Goal: Find specific fact: Find specific fact

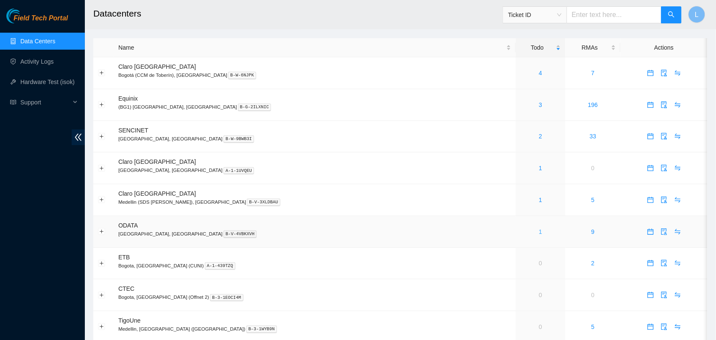
click at [539, 232] on link "1" at bounding box center [540, 231] width 3 height 7
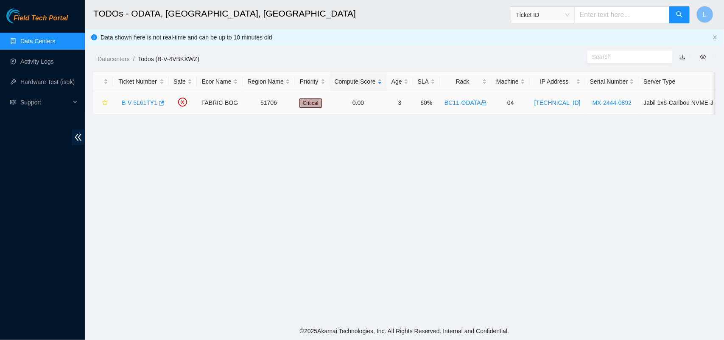
click at [136, 100] on link "B-V-5L61TY1" at bounding box center [140, 102] width 36 height 7
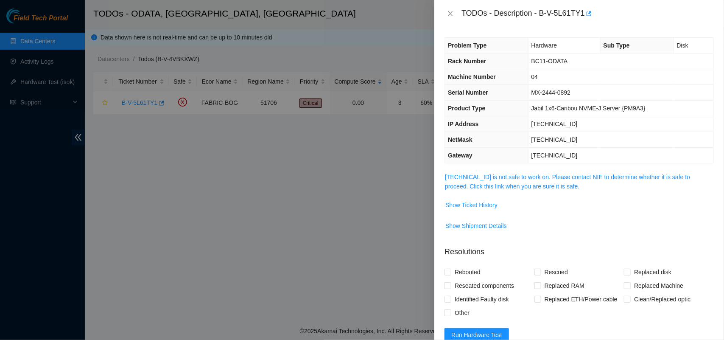
click at [531, 182] on span "23.218.212.135 is not safe to work on. Please contact NIE to determine whether …" at bounding box center [579, 181] width 269 height 19
click at [527, 177] on link "23.218.212.135 is not safe to work on. Please contact NIE to determine whether …" at bounding box center [567, 182] width 245 height 16
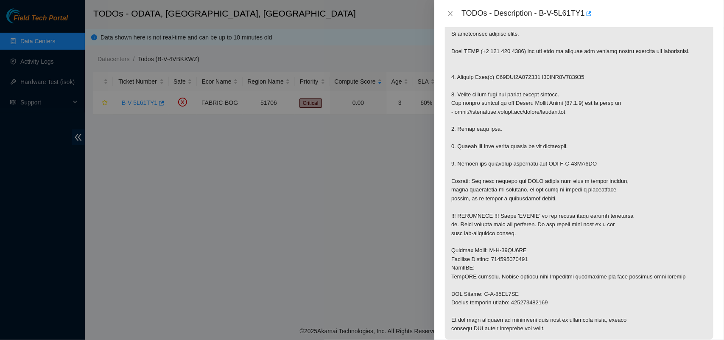
scroll to position [176, 0]
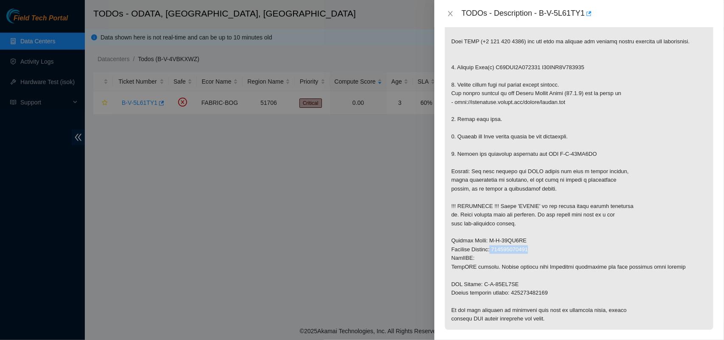
drag, startPoint x: 497, startPoint y: 251, endPoint x: 536, endPoint y: 251, distance: 38.2
click at [536, 251] on p at bounding box center [579, 163] width 269 height 334
copy p "881461025013"
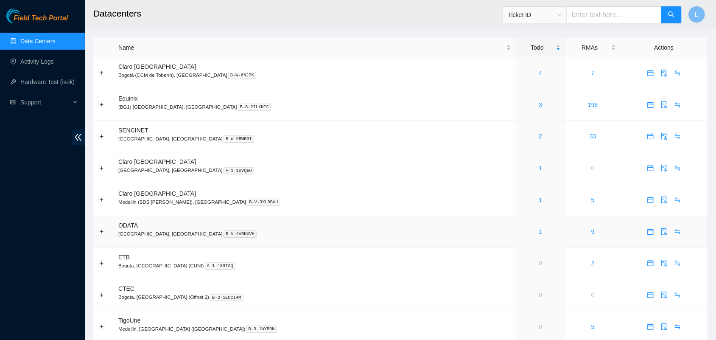
click at [539, 234] on link "1" at bounding box center [540, 231] width 3 height 7
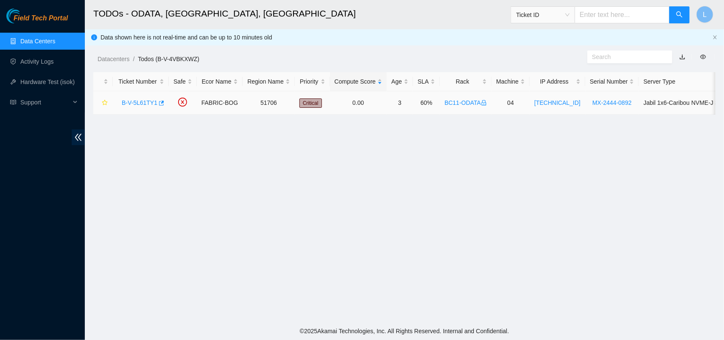
click at [146, 101] on link "B-V-5L61TY1" at bounding box center [140, 102] width 36 height 7
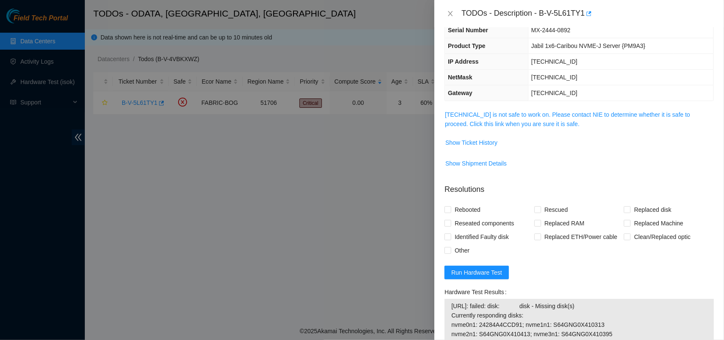
scroll to position [65, 0]
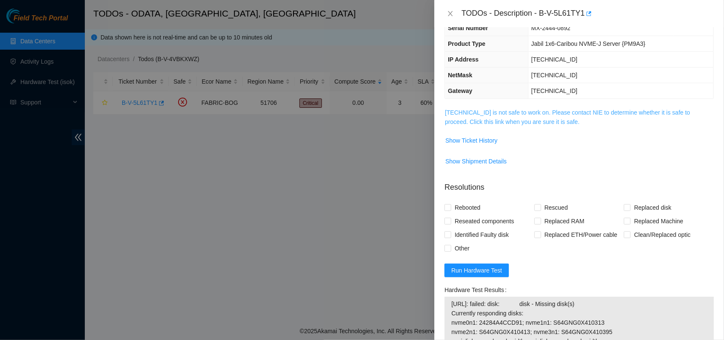
click at [513, 115] on link "23.218.212.135 is not safe to work on. Please contact NIE to determine whether …" at bounding box center [567, 117] width 245 height 16
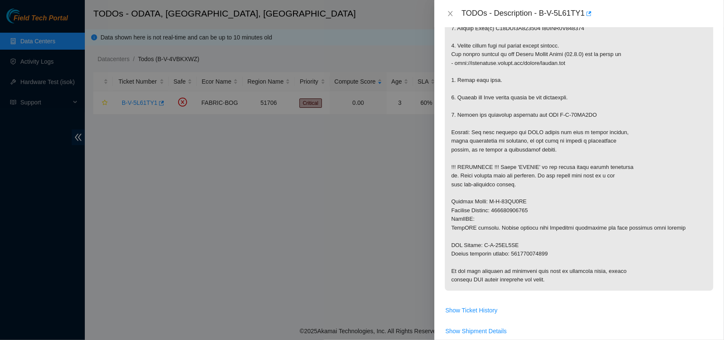
scroll to position [223, 0]
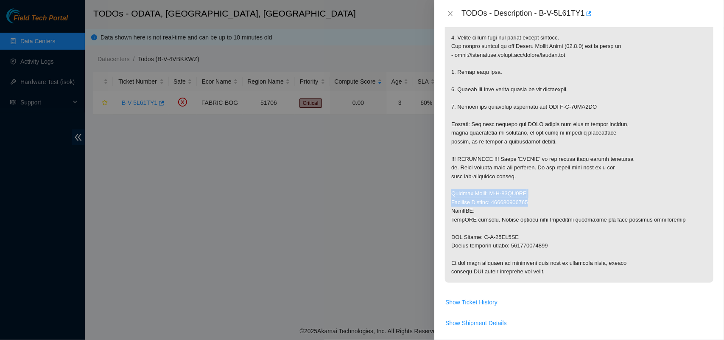
drag, startPoint x: 453, startPoint y: 196, endPoint x: 540, endPoint y: 202, distance: 87.7
click at [540, 202] on p at bounding box center [579, 116] width 269 height 334
copy p "Service Order: B-W-11LG5XG Tracking Numbers: 881461025013"
click at [449, 15] on icon "close" at bounding box center [450, 13] width 7 height 7
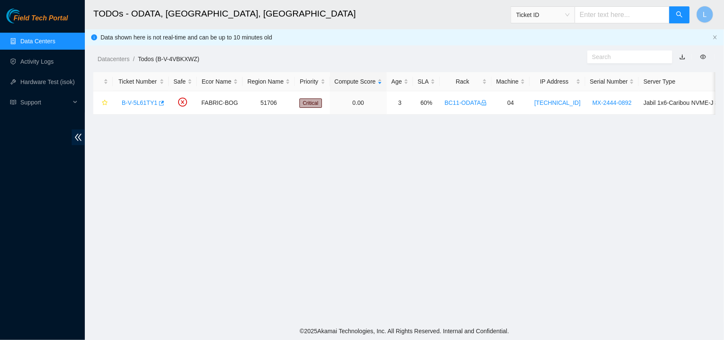
scroll to position [145, 0]
click at [449, 15] on h2 "TODOs - ODATA, Bogotá, Colombia" at bounding box center [340, 13] width 495 height 27
click at [28, 58] on link "Activity Logs" at bounding box center [37, 61] width 34 height 7
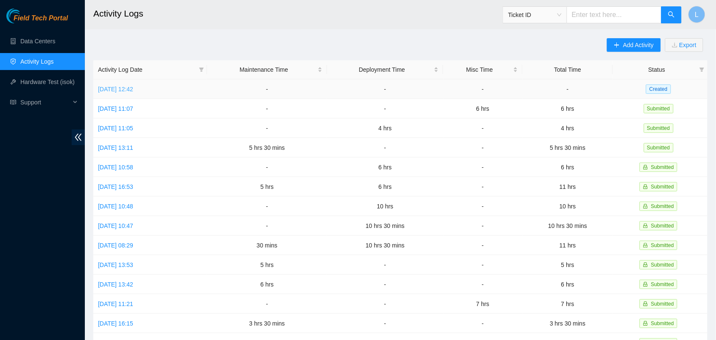
click at [133, 87] on link "Mon, 11 Aug 2025 12:42" at bounding box center [115, 89] width 35 height 7
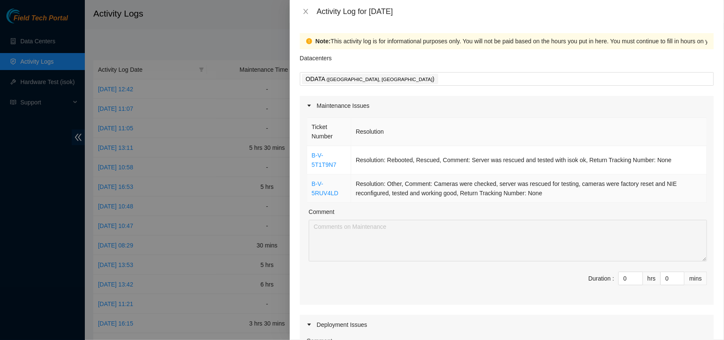
click at [398, 191] on td "Resolution: Other, Comment: Cameras were checked, server was rescued for testin…" at bounding box center [529, 188] width 356 height 28
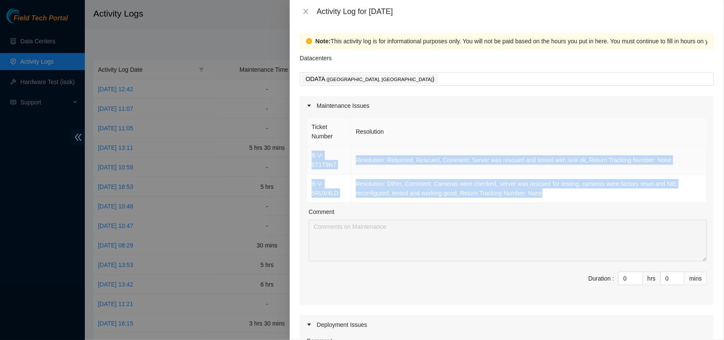
drag, startPoint x: 550, startPoint y: 194, endPoint x: 310, endPoint y: 156, distance: 242.2
click at [310, 156] on tbody "B-V-5T1T9N7 Resolution: Rebooted, Rescued, Comment: Server was rescued and test…" at bounding box center [507, 174] width 400 height 57
copy tbody "B-V-5T1T9N7 Resolution: Rebooted, Rescued, Comment: Server was rescued and test…"
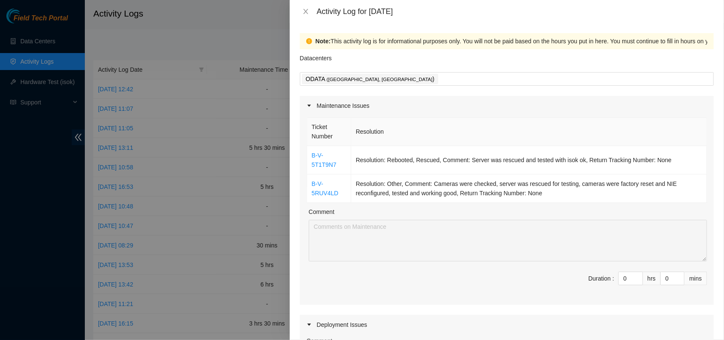
click at [466, 291] on span "Duration : 0 hrs 0 mins" at bounding box center [507, 284] width 401 height 24
